Goal: Transaction & Acquisition: Purchase product/service

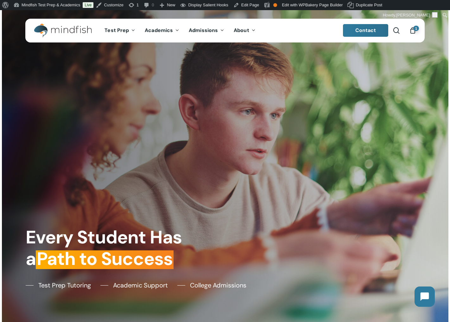
click at [414, 32] on div "1" at bounding box center [415, 28] width 7 height 7
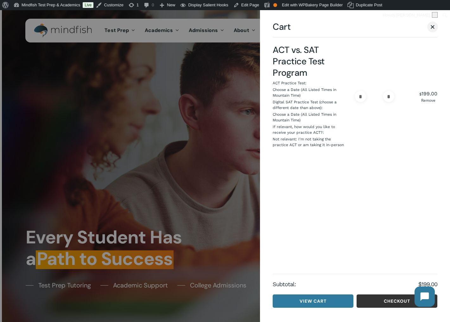
click at [392, 298] on link "Checkout" at bounding box center [396, 300] width 81 height 13
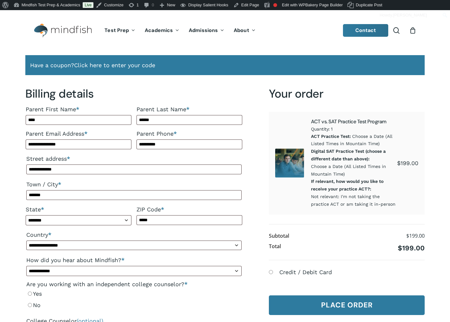
select select "**"
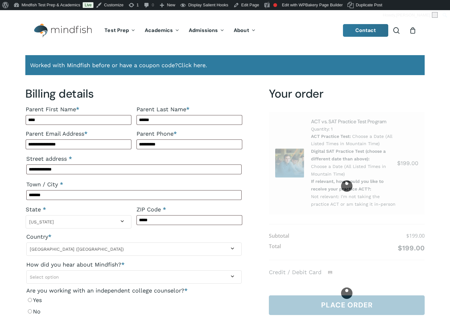
select select "**"
